Goal: Information Seeking & Learning: Learn about a topic

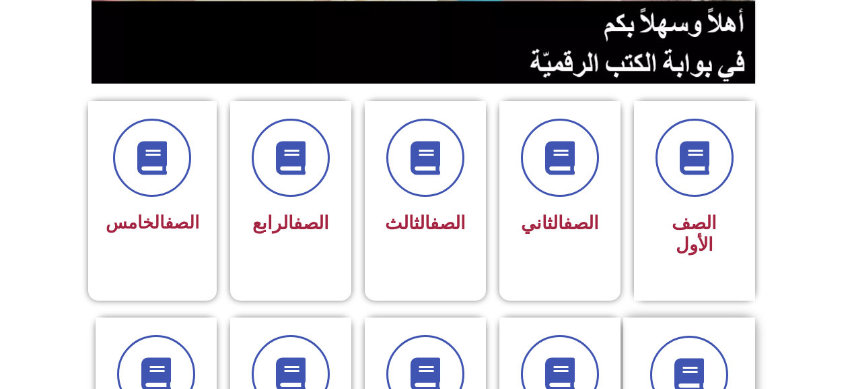
scroll to position [471, 0]
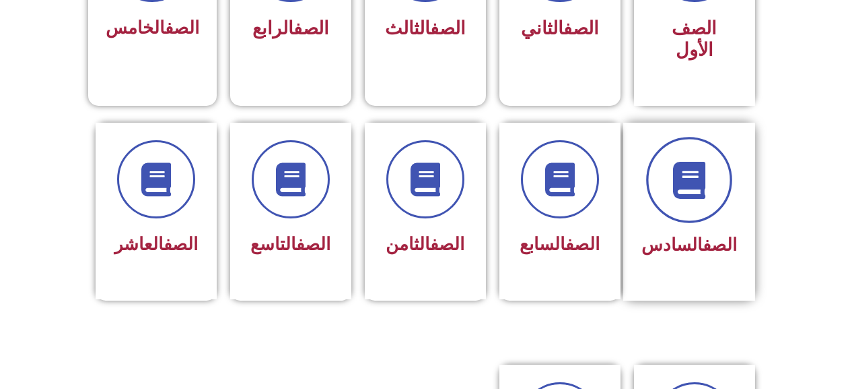
click at [695, 166] on span at bounding box center [689, 180] width 86 height 86
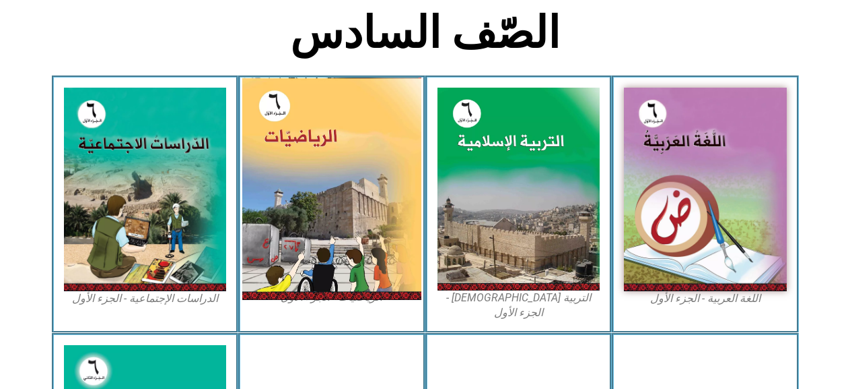
scroll to position [337, 0]
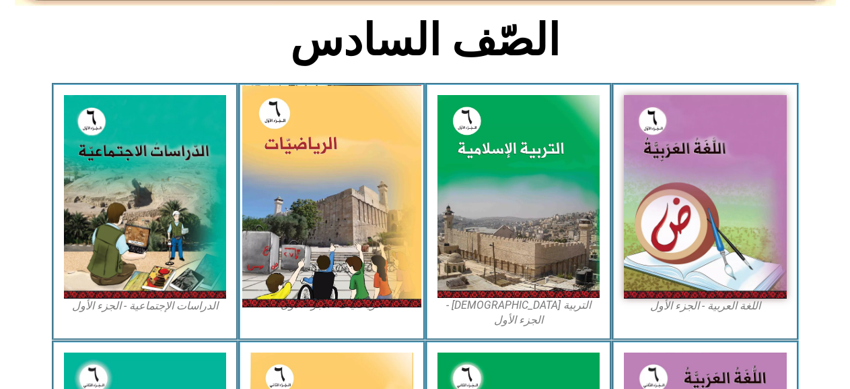
click at [353, 175] on img at bounding box center [331, 196] width 179 height 222
click at [314, 178] on img at bounding box center [331, 196] width 179 height 222
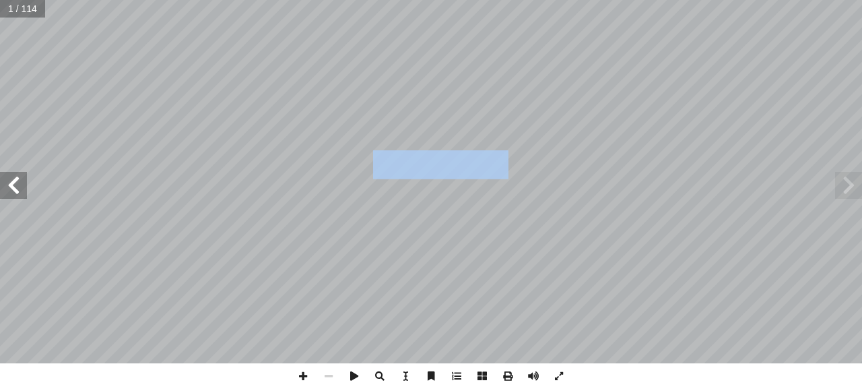
click at [23, 189] on span at bounding box center [13, 185] width 27 height 27
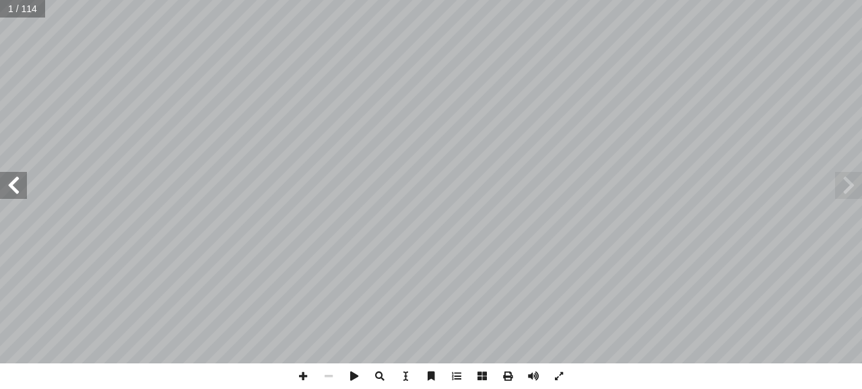
click at [22, 189] on span at bounding box center [13, 185] width 27 height 27
click at [20, 189] on span at bounding box center [13, 185] width 27 height 27
click at [19, 189] on span at bounding box center [13, 185] width 27 height 27
click at [18, 189] on span at bounding box center [13, 185] width 27 height 27
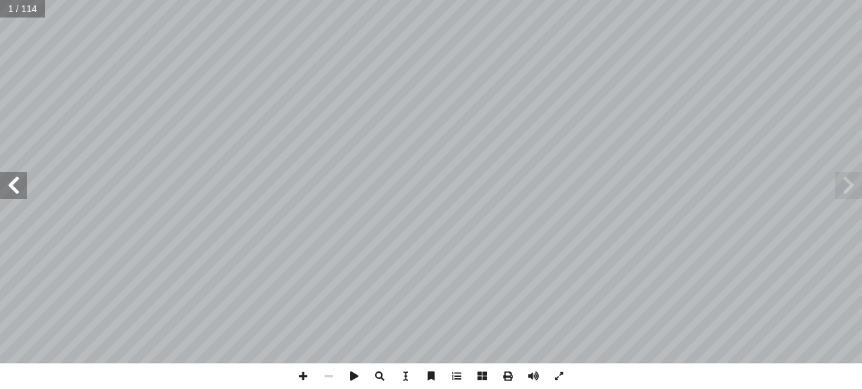
click at [18, 189] on span at bounding box center [13, 185] width 27 height 27
click at [15, 199] on div "١٠ :) 2 ط ( � نش :) 3 ط ( � نش علــى ً ندوقــا ُ ص ُ الطلبــة أ ا ــ َّ ، عب َ …" at bounding box center [431, 181] width 862 height 363
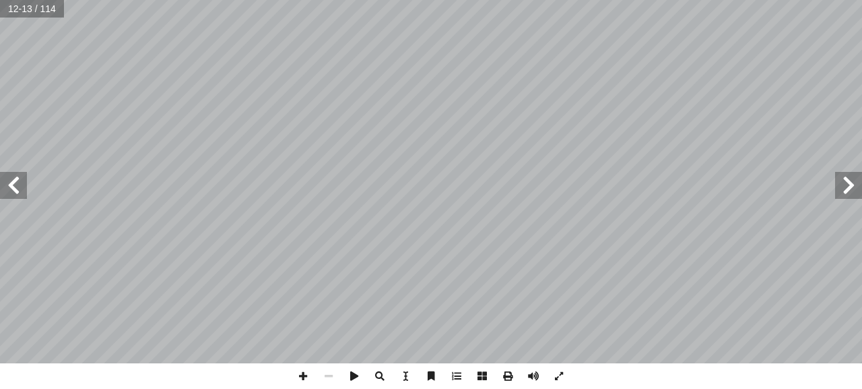
click at [14, 183] on span at bounding box center [13, 185] width 27 height 27
click at [15, 183] on span at bounding box center [13, 185] width 27 height 27
click at [300, 376] on span at bounding box center [303, 376] width 26 height 26
drag, startPoint x: 300, startPoint y: 379, endPoint x: 300, endPoint y: 364, distance: 15.5
click at [300, 372] on span at bounding box center [303, 376] width 26 height 26
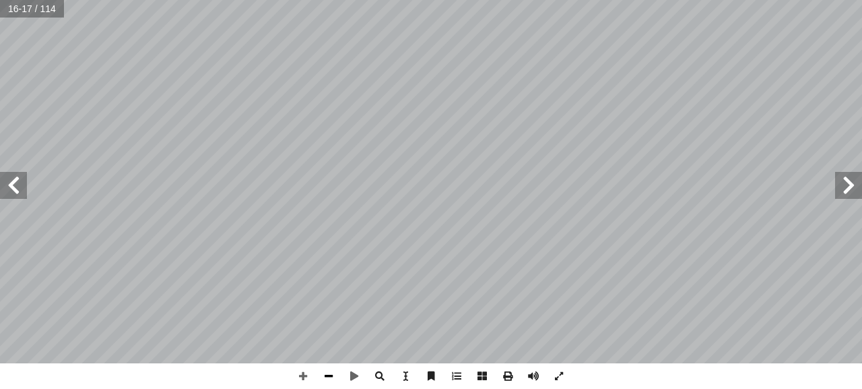
click at [325, 371] on span at bounding box center [329, 376] width 26 height 26
